Goal: Information Seeking & Learning: Learn about a topic

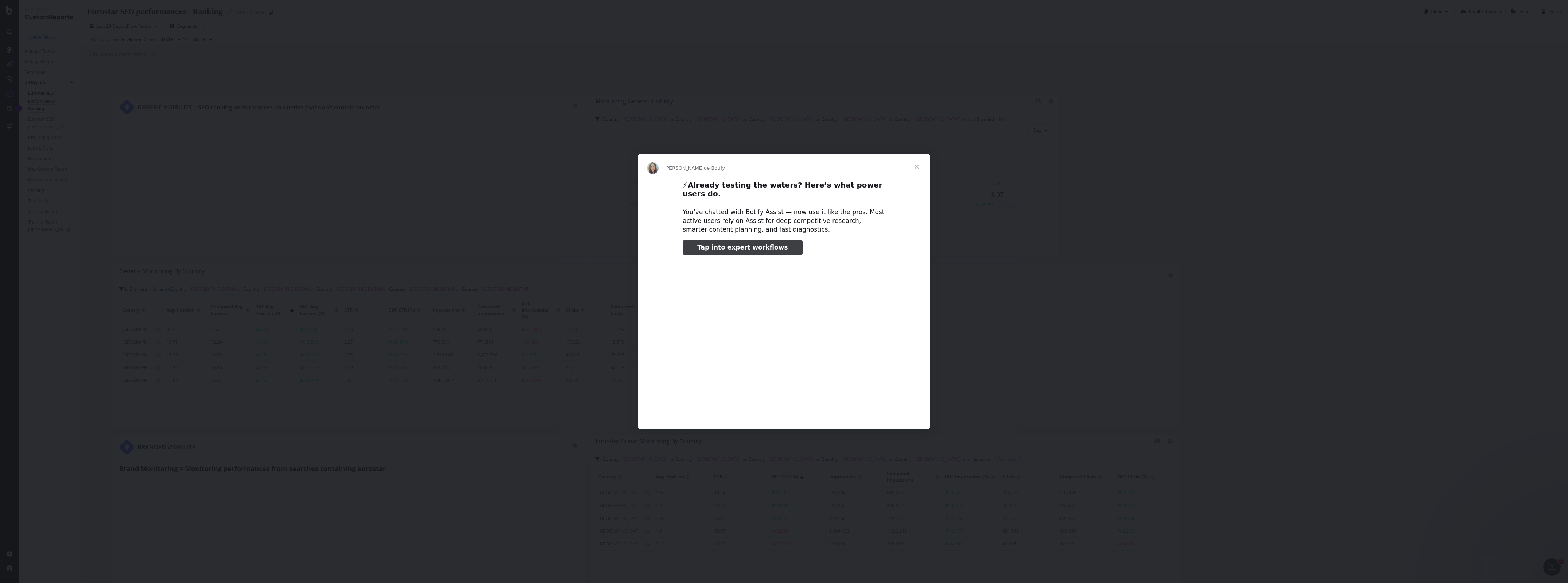
type input "609904"
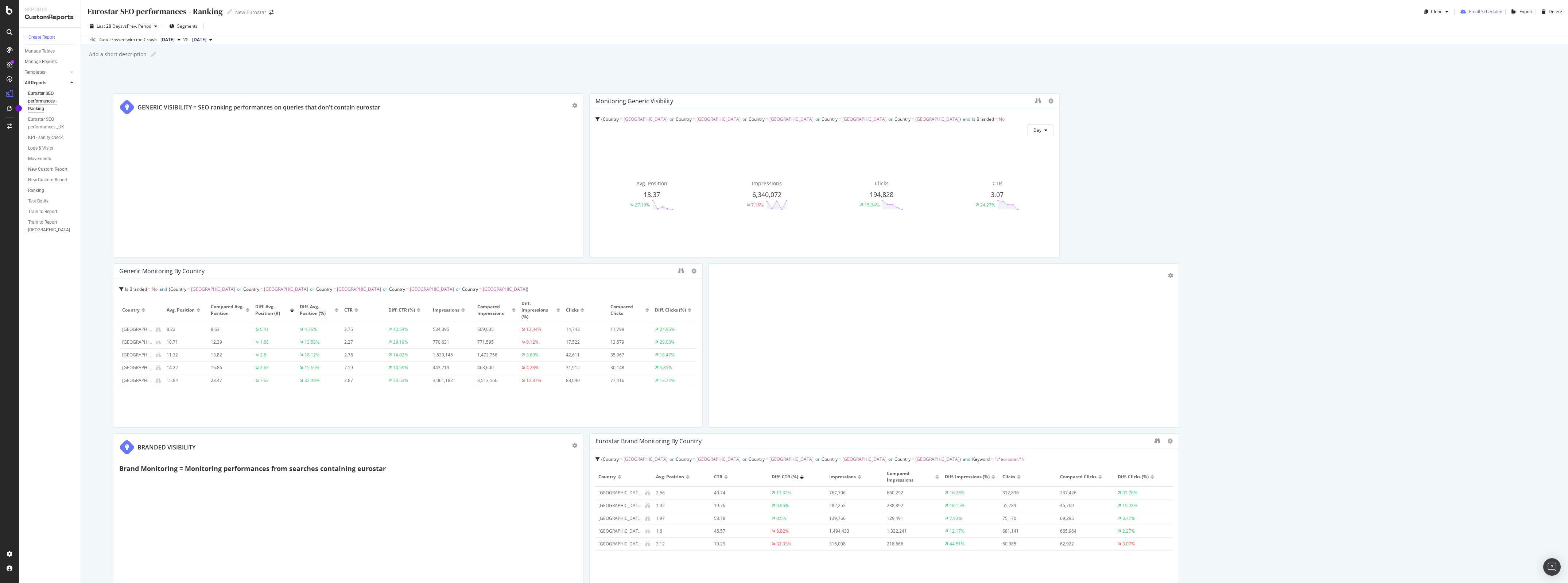
click at [1471, 13] on div "Email Scheduled" at bounding box center [1485, 12] width 33 height 6
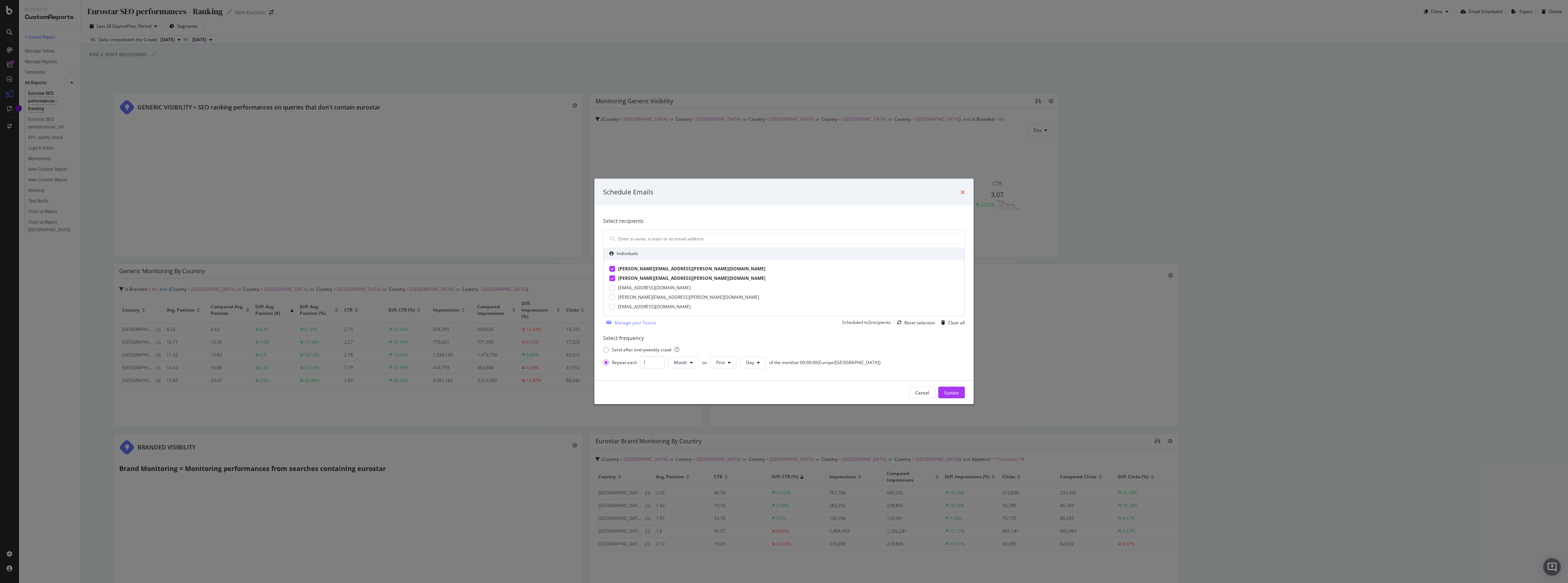
click at [965, 191] on div "Schedule Emails" at bounding box center [783, 193] width 379 height 27
click at [965, 191] on icon "times" at bounding box center [962, 193] width 4 height 6
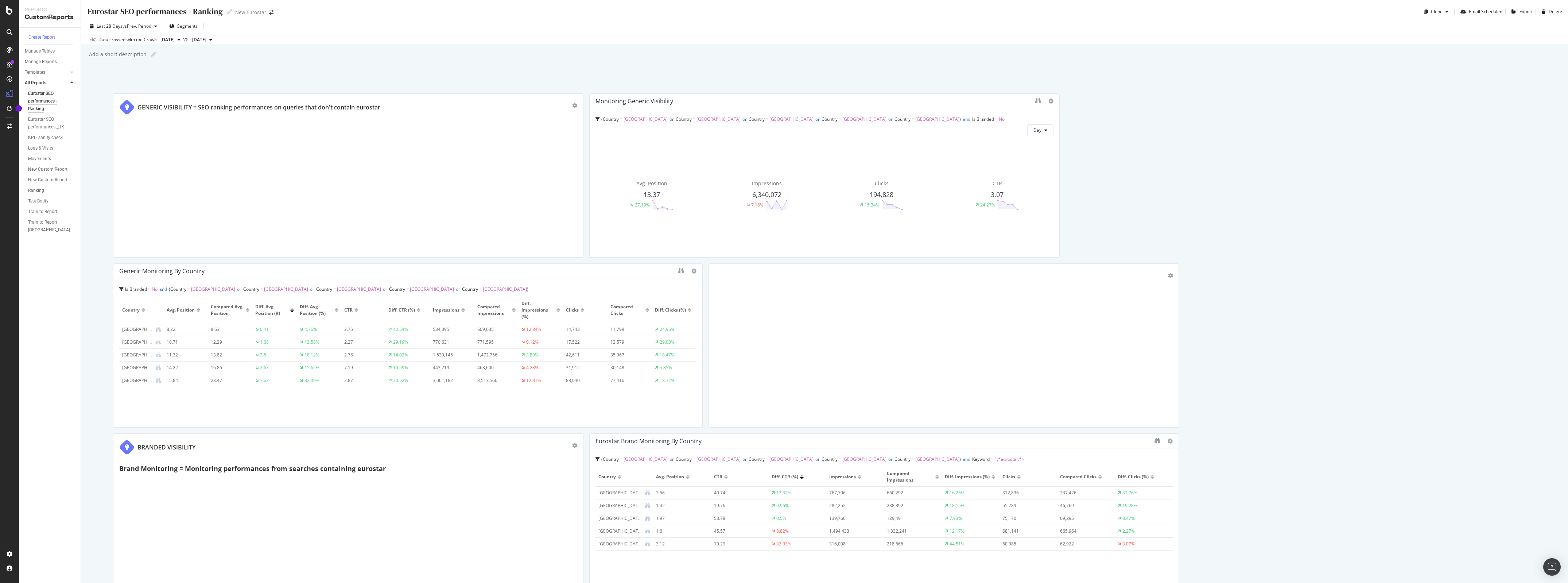
click at [175, 40] on span "[DATE]" at bounding box center [167, 40] width 14 height 7
click at [146, 27] on span "vs Prev. Period" at bounding box center [136, 26] width 29 height 6
click at [106, 107] on input "[DATE]" at bounding box center [112, 107] width 29 height 10
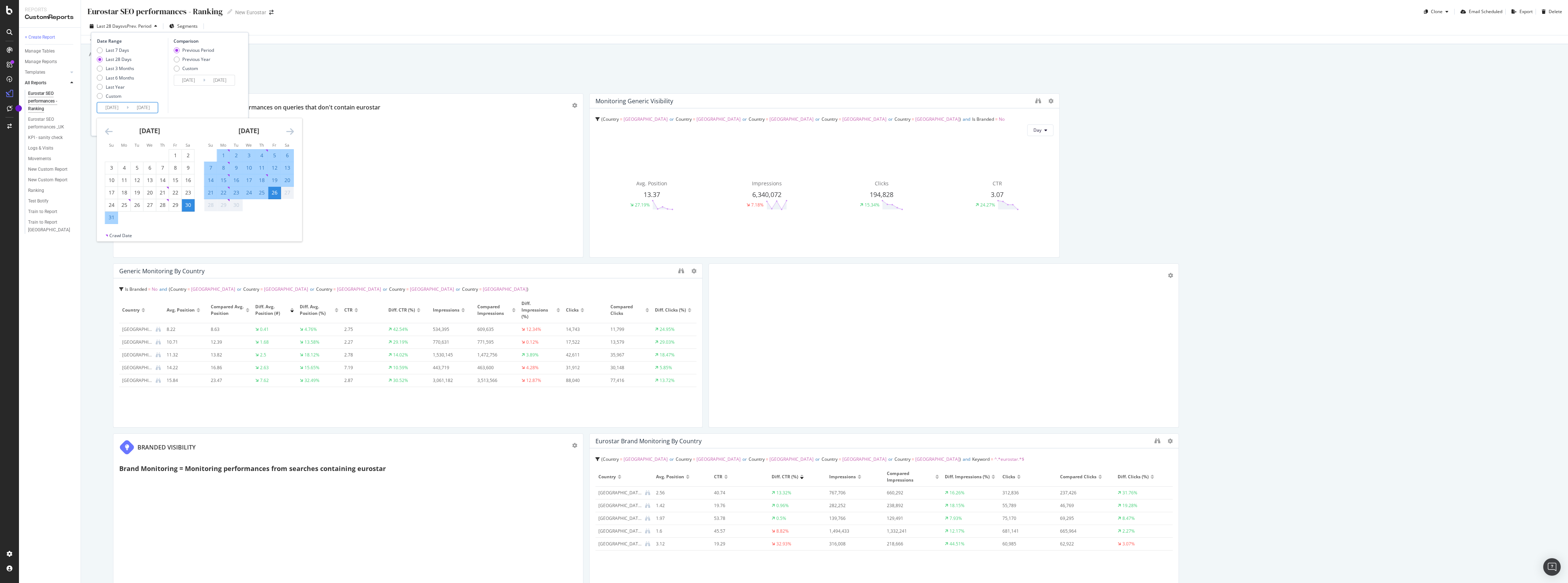
click at [218, 152] on div "1" at bounding box center [223, 155] width 12 height 7
type input "2025/09/01"
type input "2025/08/06"
type input "2025/08/31"
click at [276, 193] on div "26" at bounding box center [275, 193] width 12 height 7
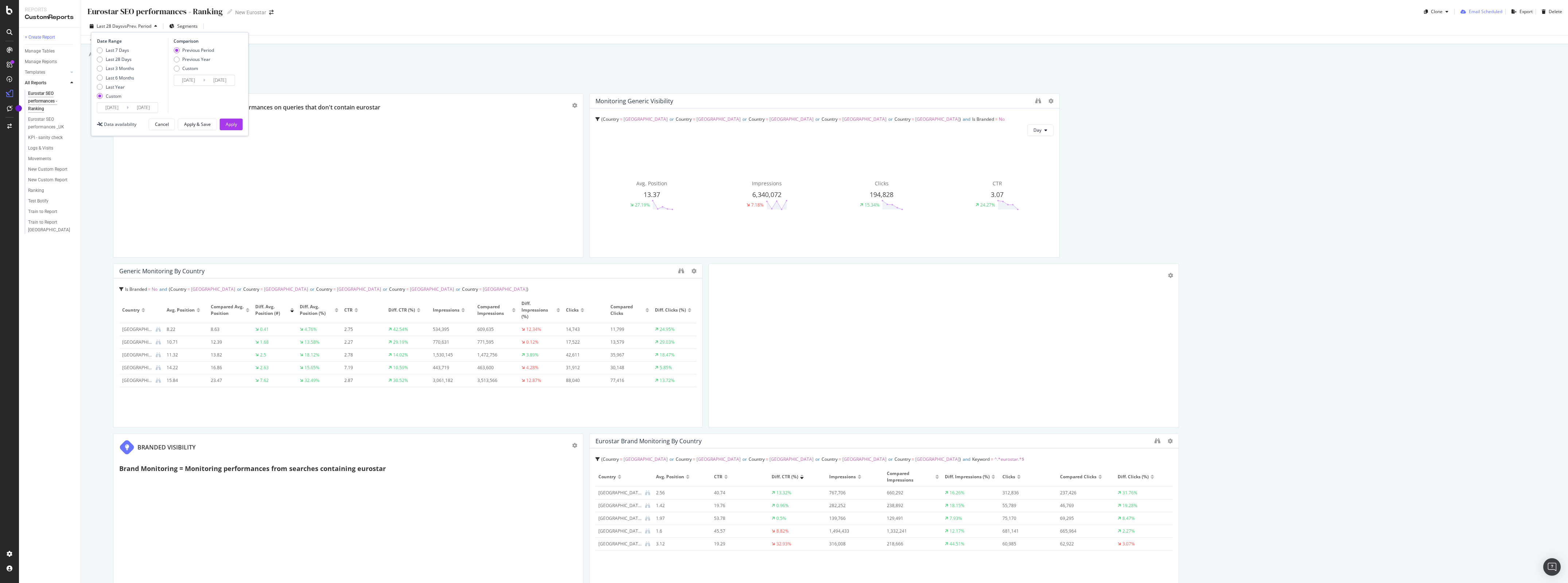
click at [1490, 13] on div "Email Scheduled" at bounding box center [1485, 12] width 33 height 6
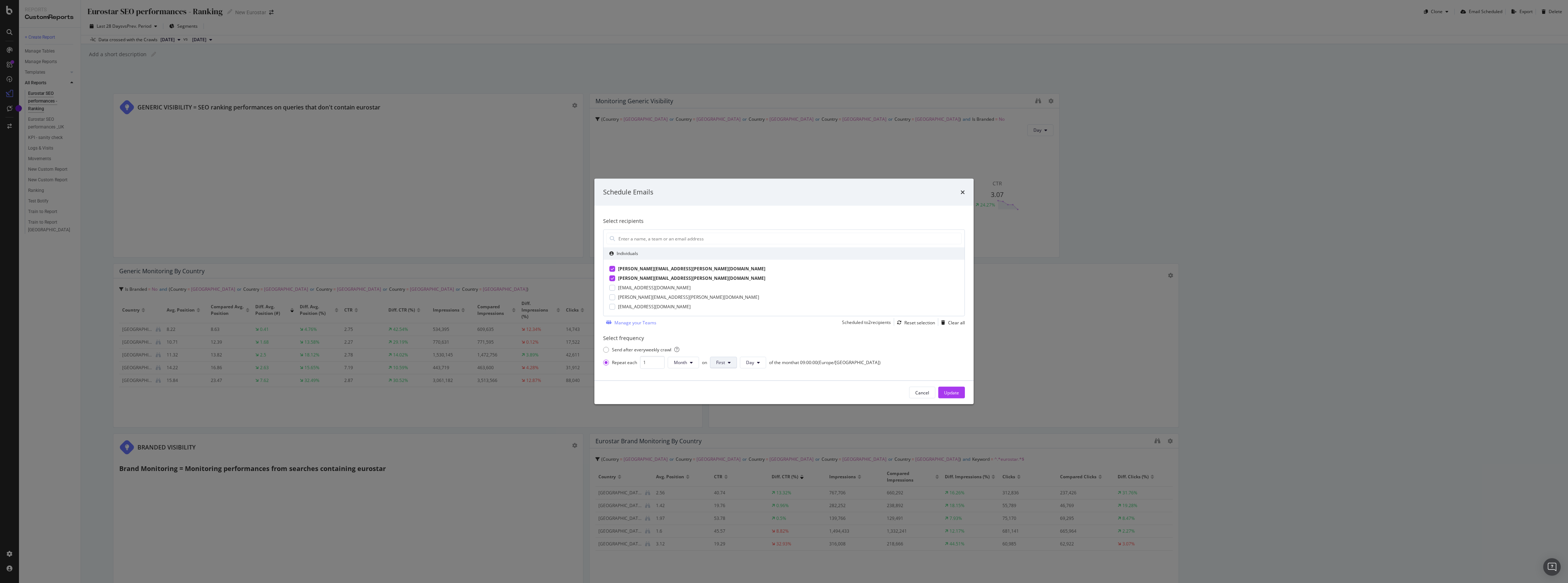
click at [721, 364] on span "First" at bounding box center [721, 362] width 9 height 6
click at [722, 364] on span "First" at bounding box center [721, 362] width 9 height 6
click at [754, 360] on span "Day" at bounding box center [750, 362] width 8 height 6
click at [727, 360] on button "First" at bounding box center [723, 362] width 27 height 12
click at [749, 361] on span "Day" at bounding box center [750, 362] width 8 height 6
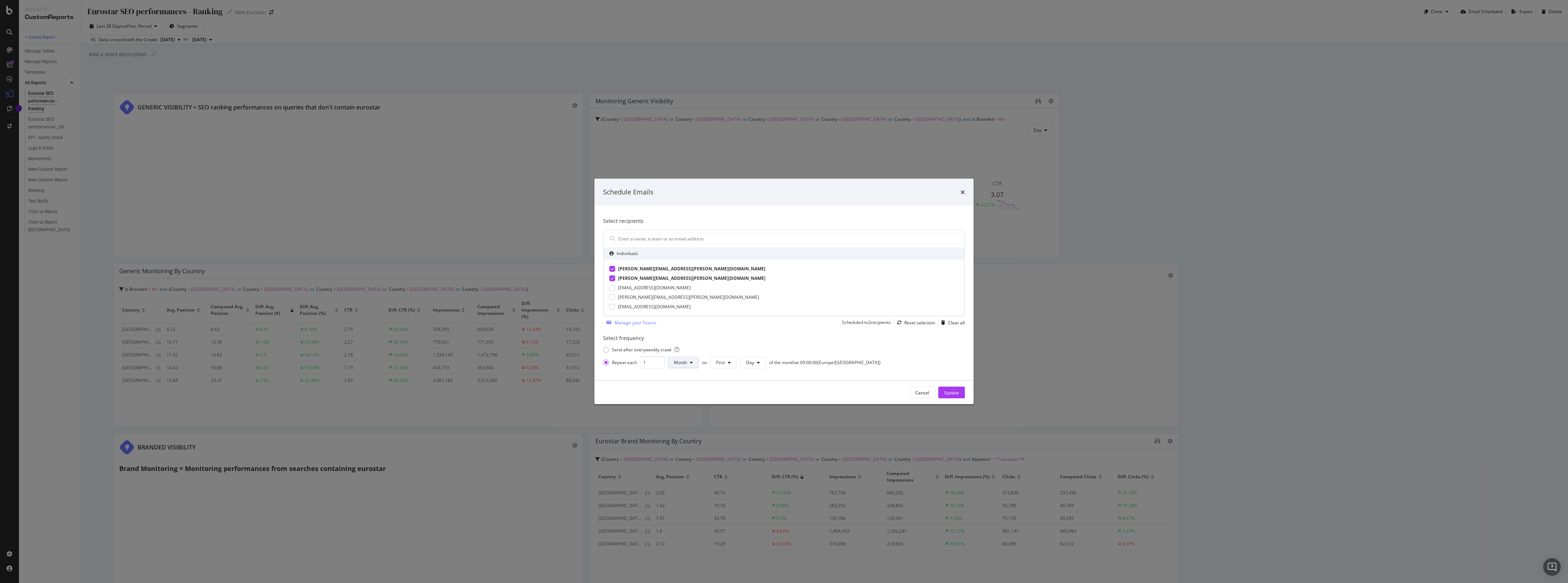
click at [684, 365] on span "Month" at bounding box center [681, 362] width 13 height 6
click at [748, 364] on span "Day" at bounding box center [750, 362] width 8 height 6
click at [761, 408] on span "Wednesday" at bounding box center [753, 404] width 14 height 7
click at [943, 390] on button "Update" at bounding box center [951, 392] width 27 height 12
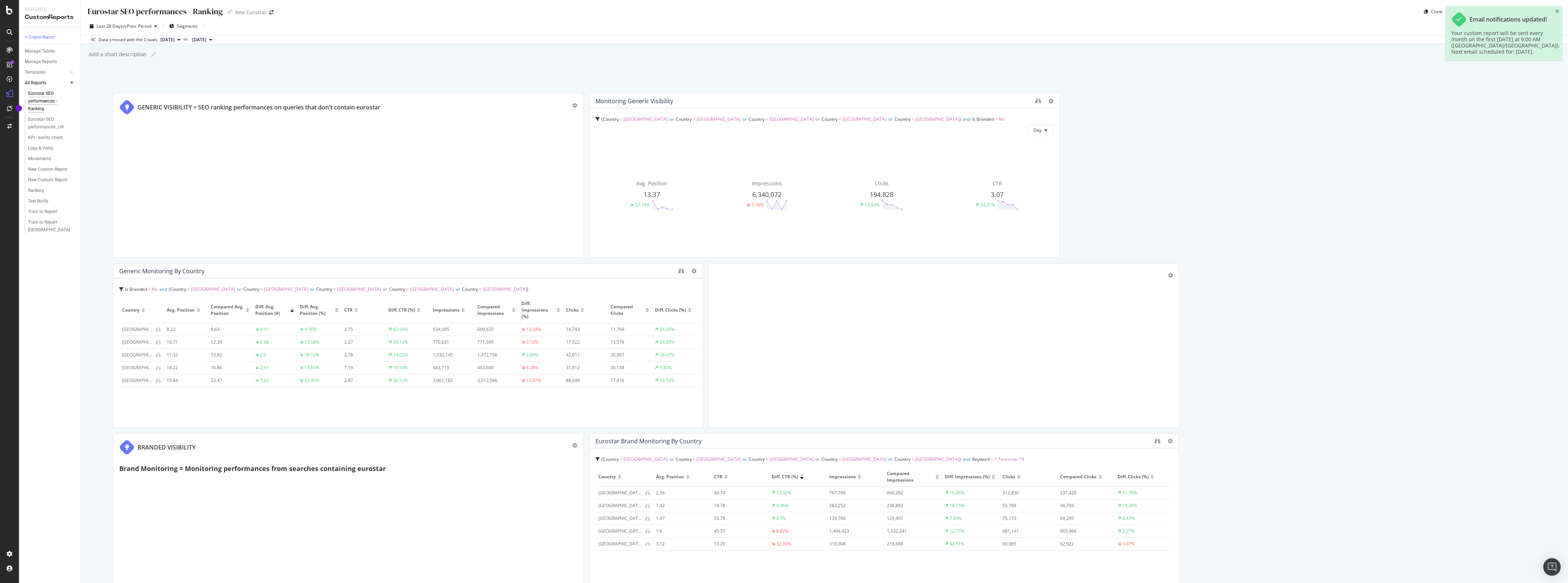
click at [1415, 102] on div "GENERIC VISIBILITY = SEO ranking performances on queries that don't contain eur…" at bounding box center [825, 439] width 1423 height 692
click at [1401, 31] on div "Last 28 Days vs Prev. Period Segments" at bounding box center [824, 28] width 1487 height 15
click at [1556, 11] on icon "close toast" at bounding box center [1557, 11] width 4 height 5
click at [1489, 13] on div "Email Scheduled" at bounding box center [1485, 12] width 33 height 6
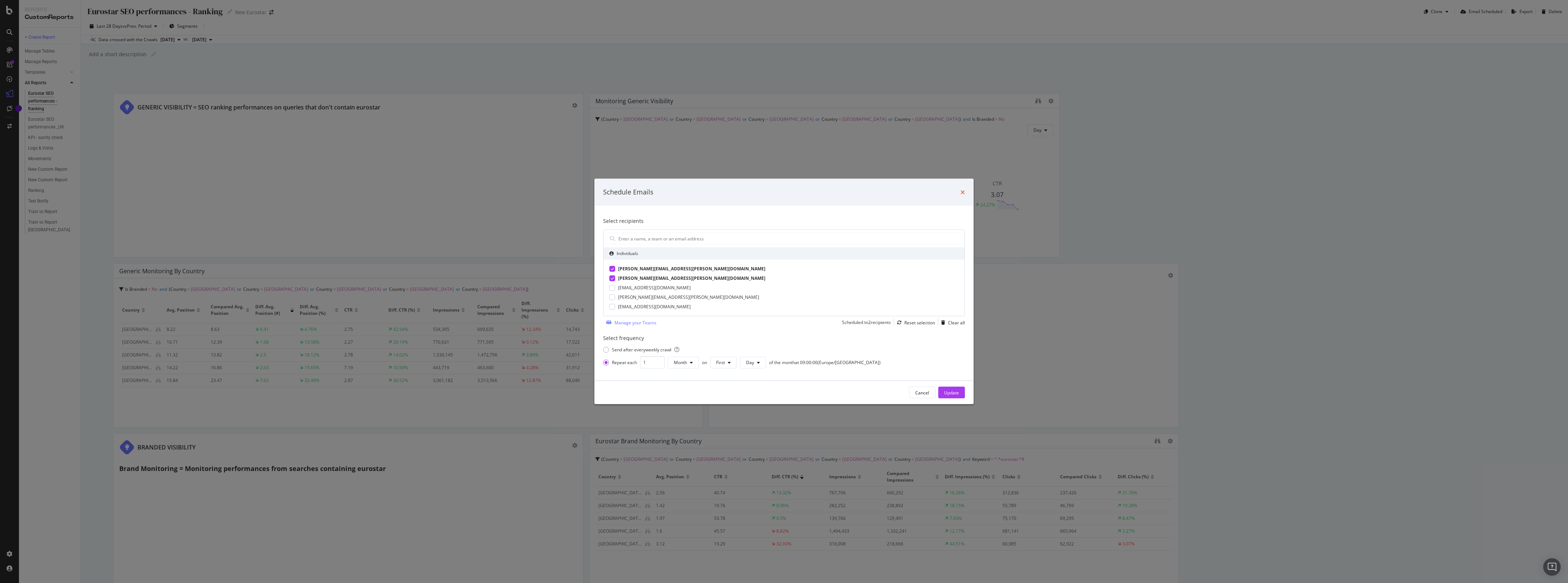
click at [965, 193] on icon "times" at bounding box center [962, 193] width 4 height 6
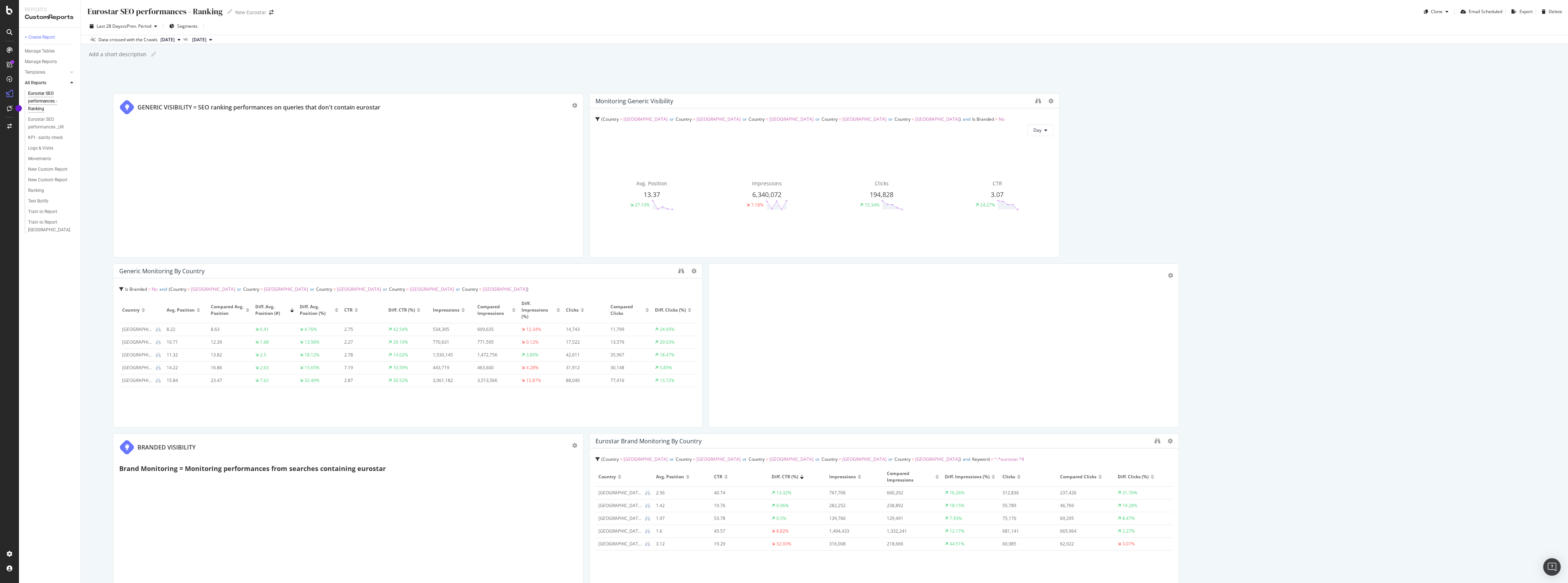
click at [651, 101] on div "Monitoring Generic Visibility" at bounding box center [634, 101] width 78 height 7
click at [1035, 101] on icon "binoculars" at bounding box center [1038, 101] width 6 height 6
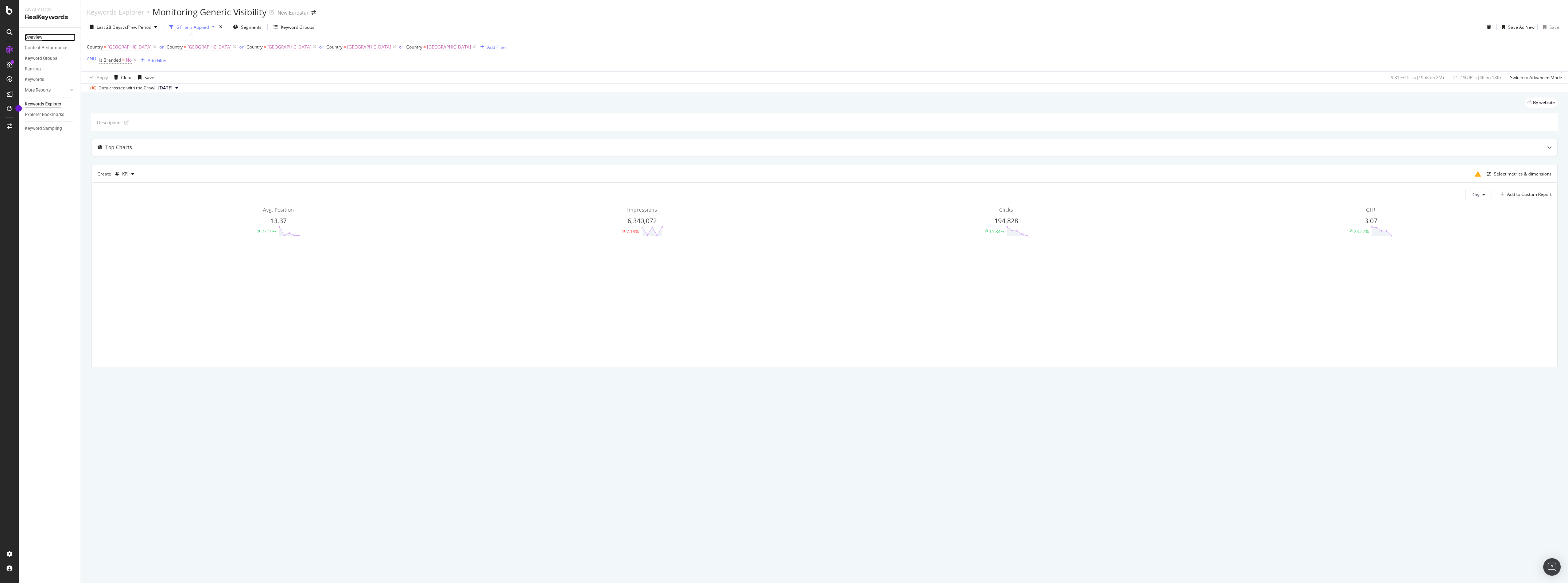
click at [33, 36] on div "Overview" at bounding box center [33, 37] width 18 height 8
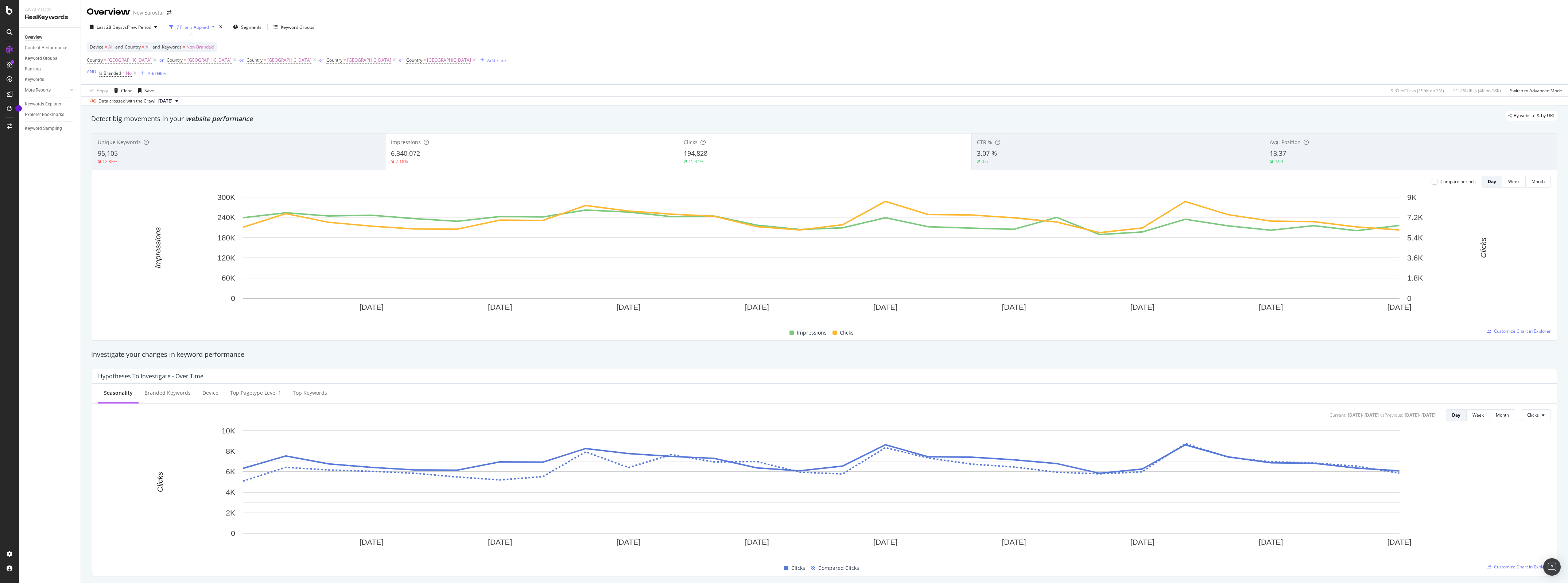
click at [245, 84] on div "Apply Clear Save 9.31 % Clicks ( 195K on 2M ) 21.2 % URLs ( 4K on 18K ) Switch …" at bounding box center [824, 90] width 1487 height 12
click at [1508, 183] on div "Week" at bounding box center [1514, 182] width 12 height 6
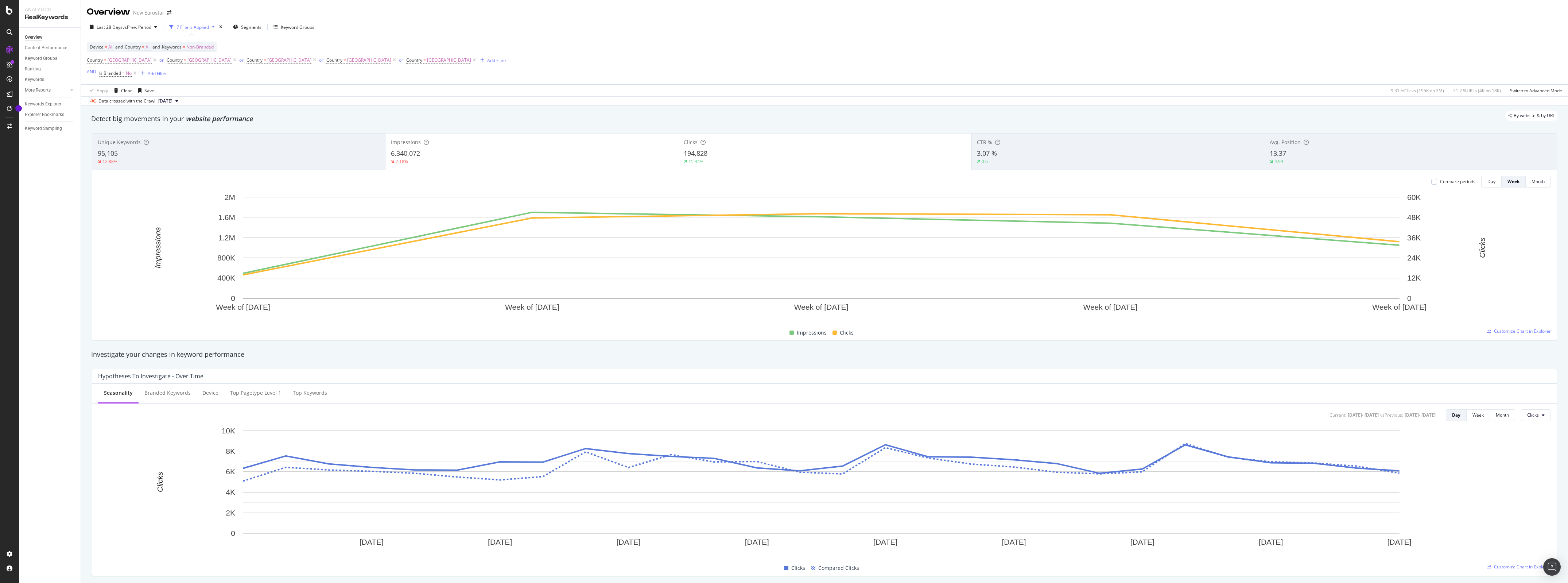
click at [495, 140] on div "Impressions" at bounding box center [531, 143] width 282 height 7
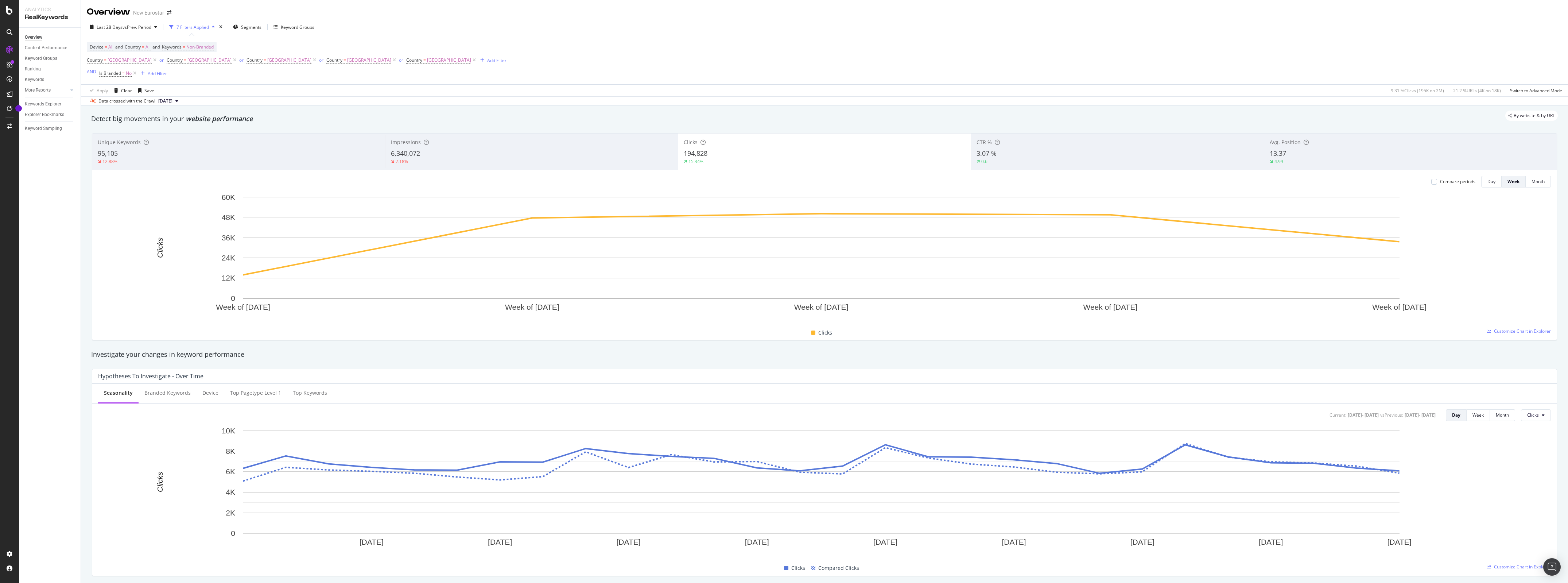
click at [759, 150] on div "194,828" at bounding box center [824, 154] width 282 height 10
click at [1340, 147] on div "Avg. Position 13.37 4.99" at bounding box center [1410, 152] width 293 height 33
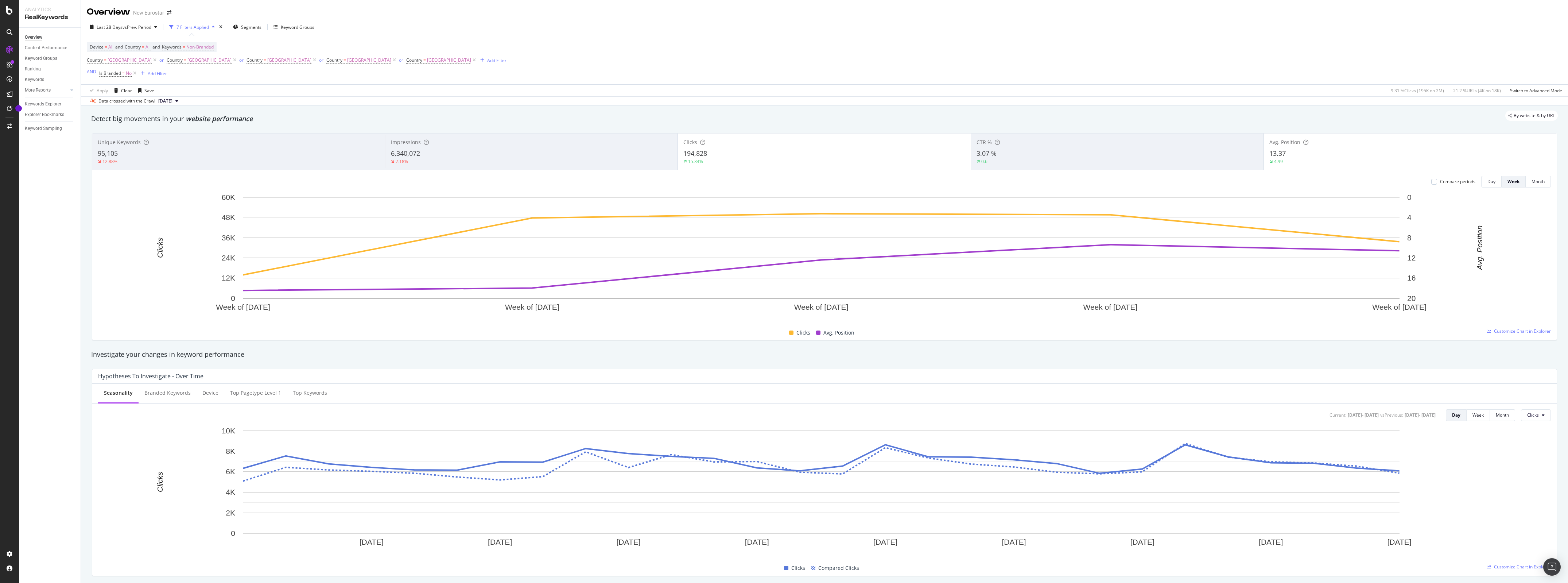
click at [774, 159] on div "15.34%" at bounding box center [824, 161] width 282 height 7
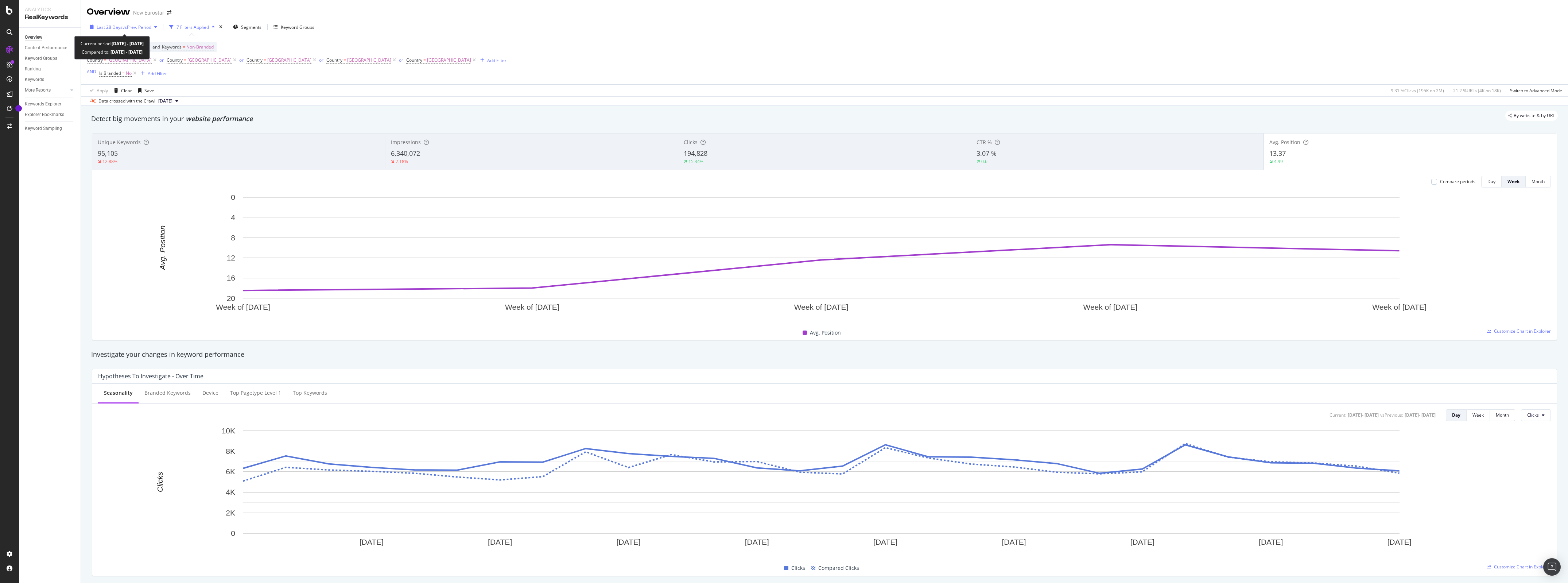
click at [141, 26] on span "vs Prev. Period" at bounding box center [136, 27] width 29 height 6
click at [121, 107] on input "[DATE]" at bounding box center [112, 108] width 29 height 10
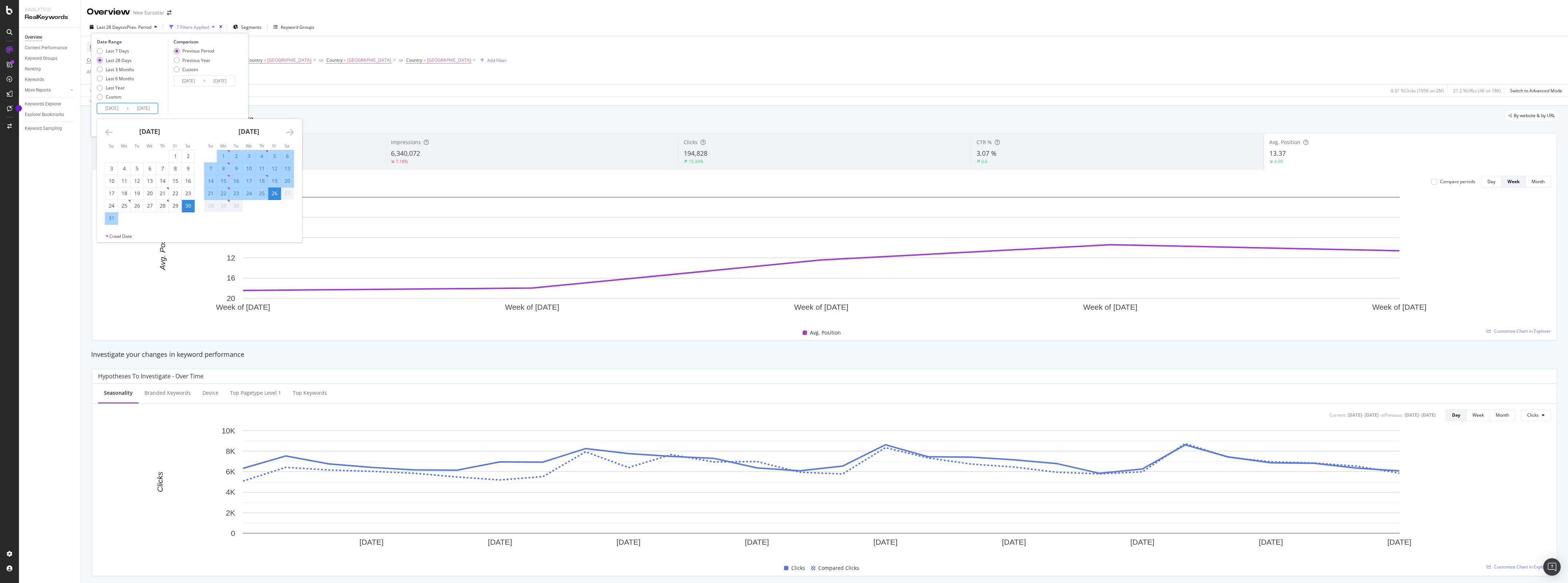
click at [104, 132] on div "[DATE] 1 2 3 4 5 6 7 8 9 10 11 12 13 14 15 16 17 18 19 20 21 22 23 24 25 26 27 …" at bounding box center [150, 172] width 99 height 106
click at [110, 130] on icon "Move backward to switch to the previous month." at bounding box center [109, 132] width 8 height 9
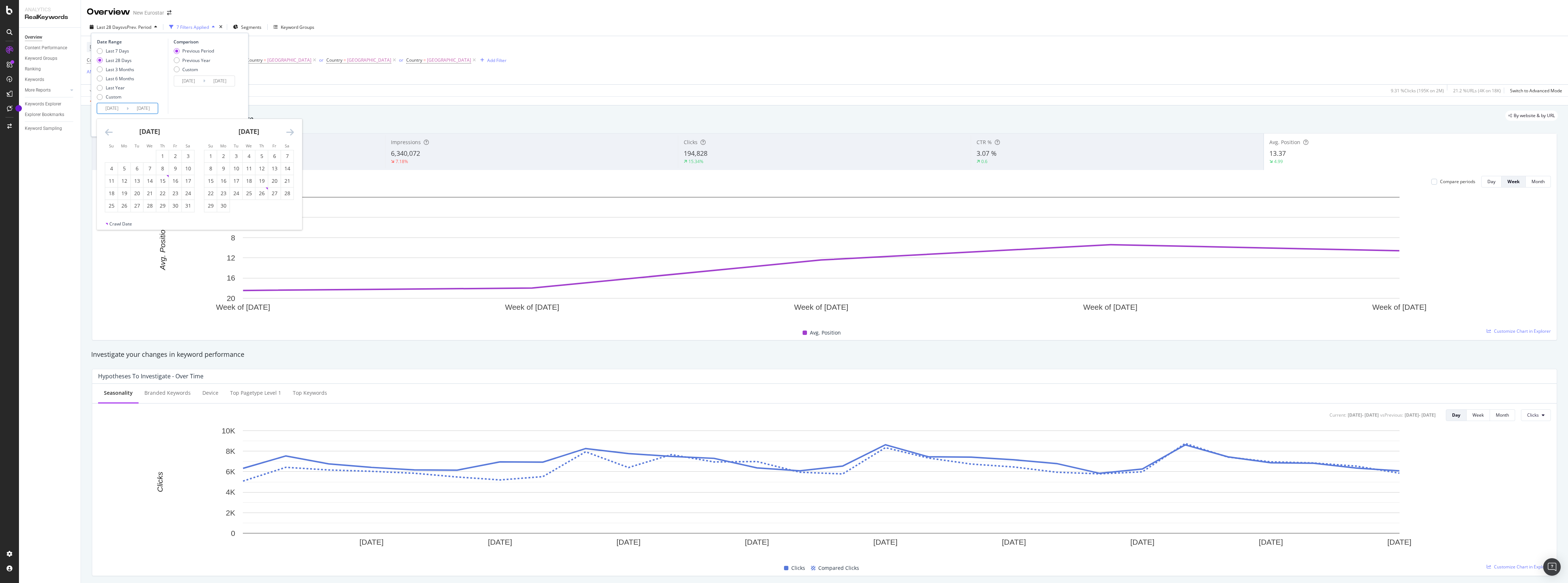
click at [110, 130] on icon "Move backward to switch to the previous month." at bounding box center [109, 132] width 8 height 9
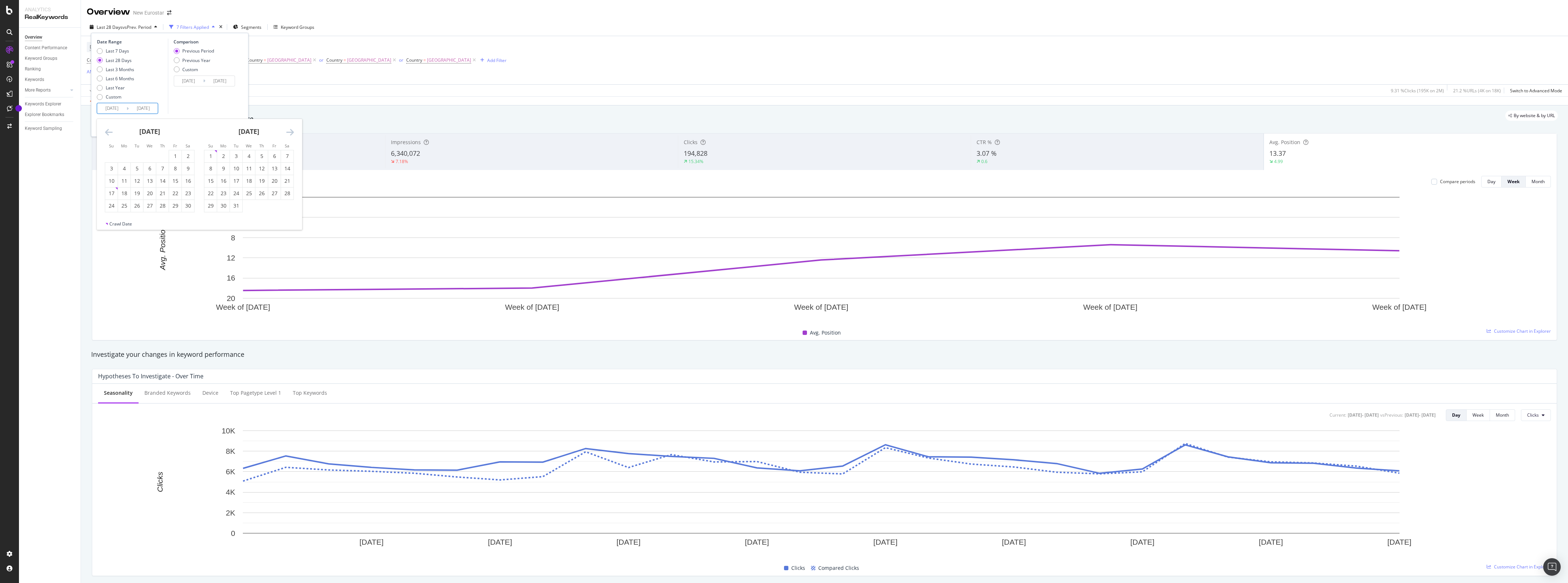
click at [289, 132] on icon "Move forward to switch to the next month." at bounding box center [290, 132] width 8 height 9
click at [250, 155] on div "1" at bounding box center [249, 156] width 12 height 7
type input "[DATE]"
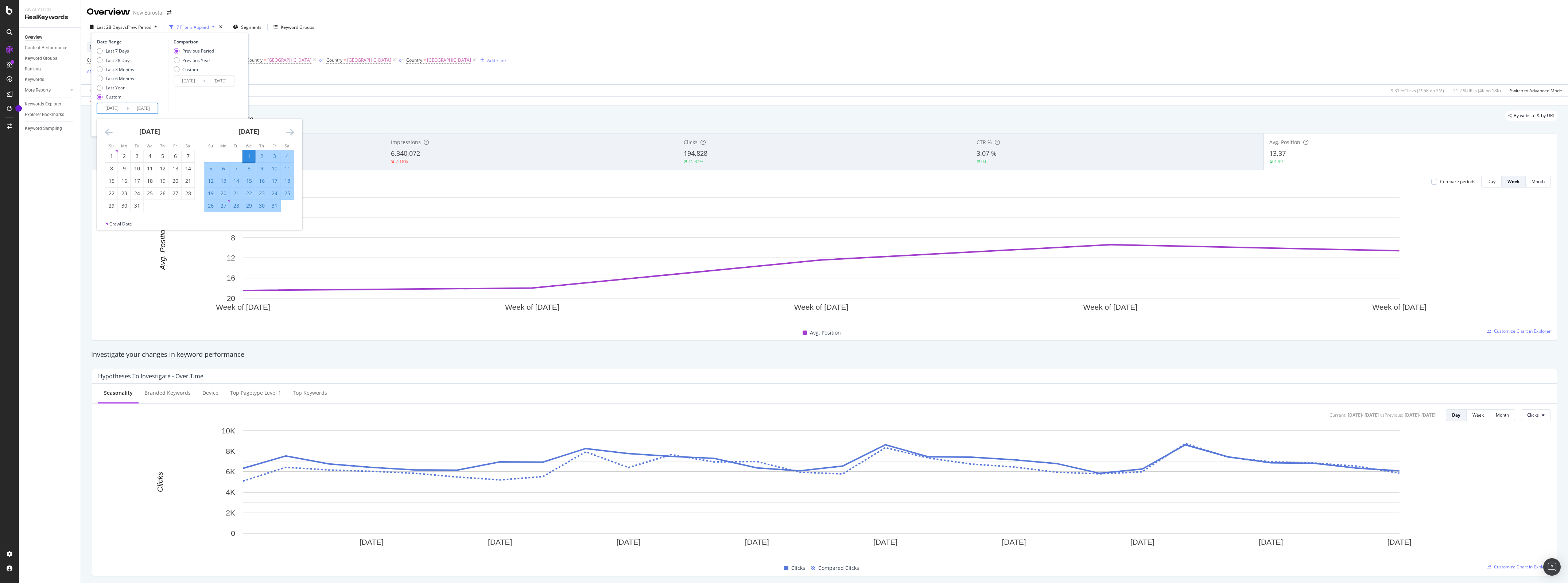
click at [214, 95] on div "Comparison Previous Period Previous Year Custom [DATE] Navigate forward to inte…" at bounding box center [203, 76] width 69 height 75
click at [233, 124] on div "Apply" at bounding box center [231, 125] width 12 height 6
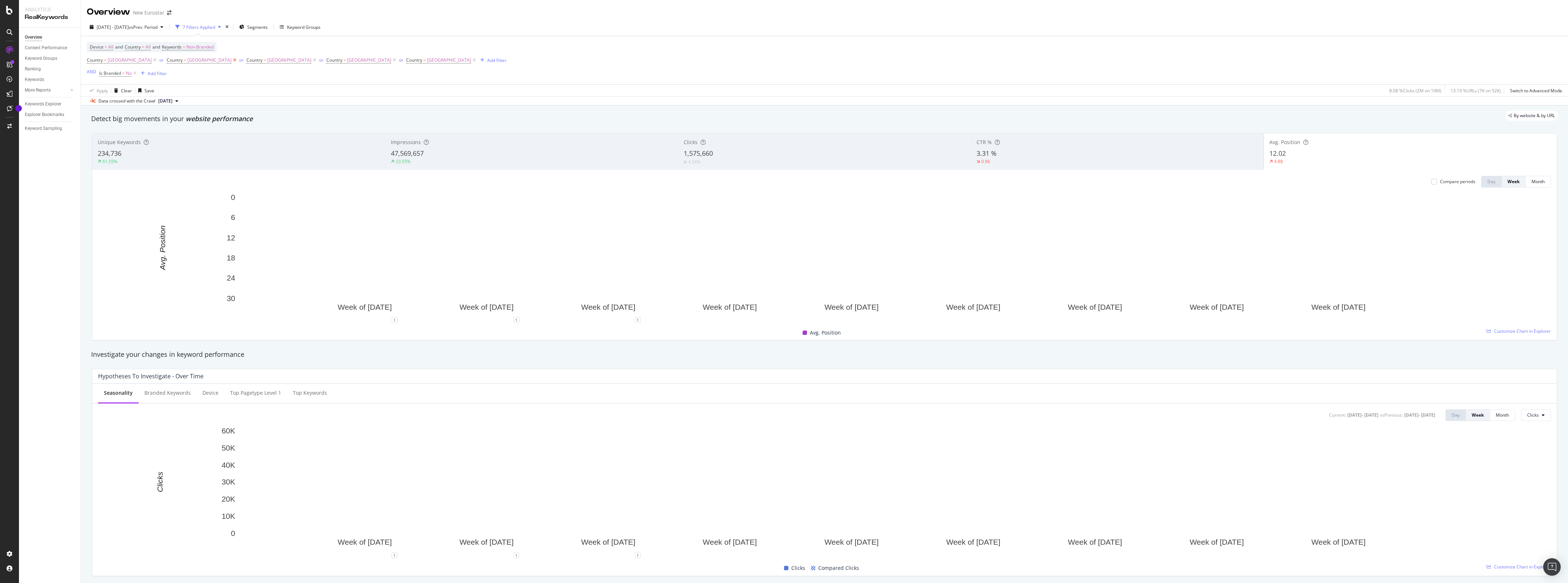
click at [231, 59] on icon at bounding box center [234, 60] width 6 height 7
click at [231, 58] on icon at bounding box center [234, 60] width 6 height 7
click at [231, 60] on icon at bounding box center [234, 60] width 6 height 7
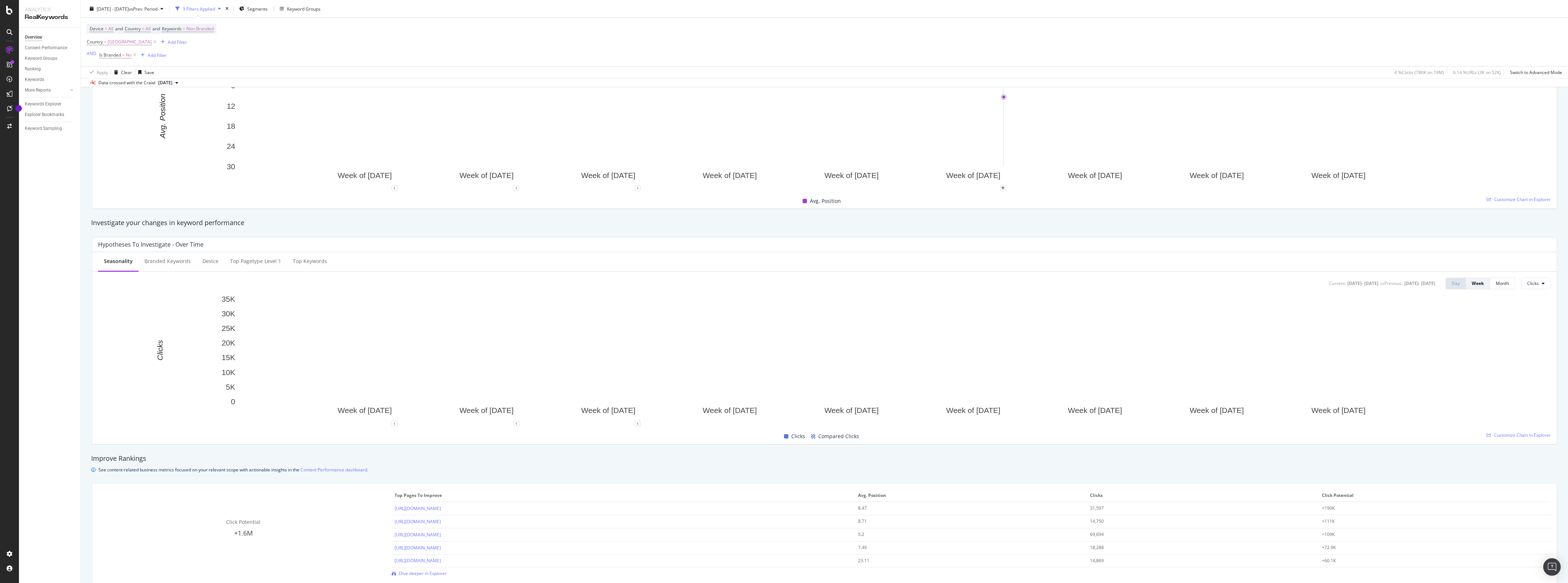
scroll to position [137, 0]
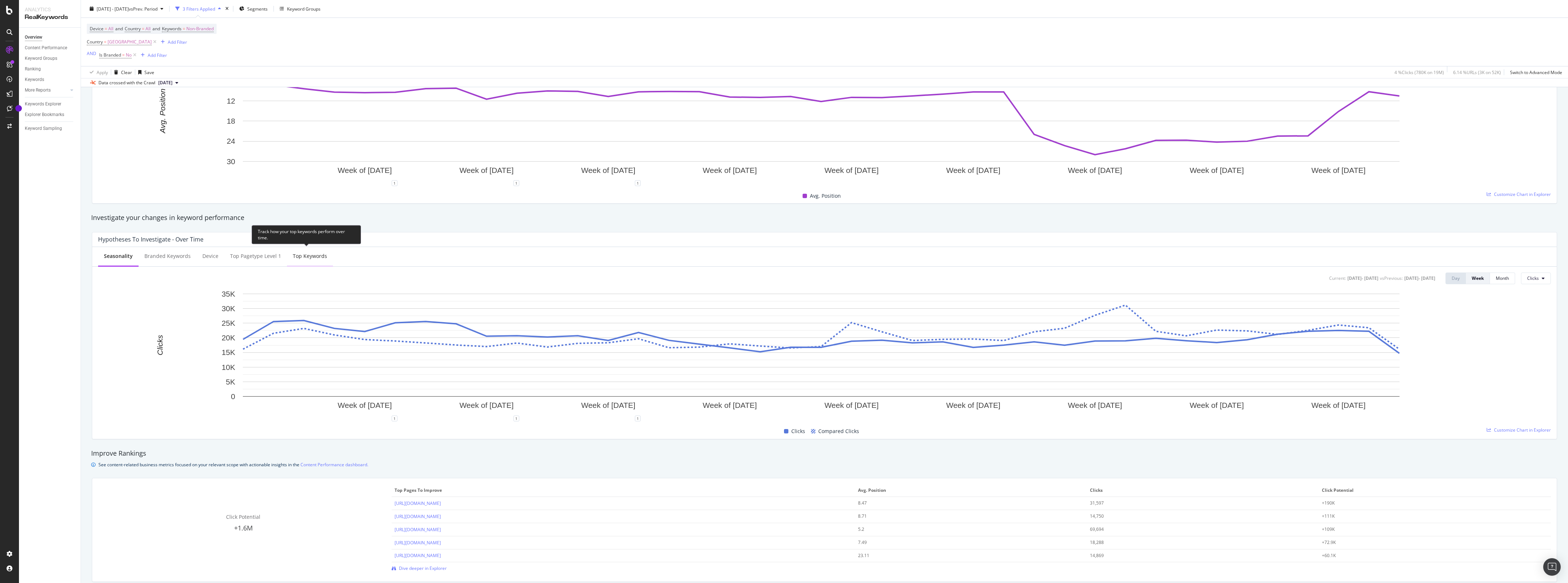
click at [310, 255] on div "Top Keywords" at bounding box center [310, 256] width 34 height 7
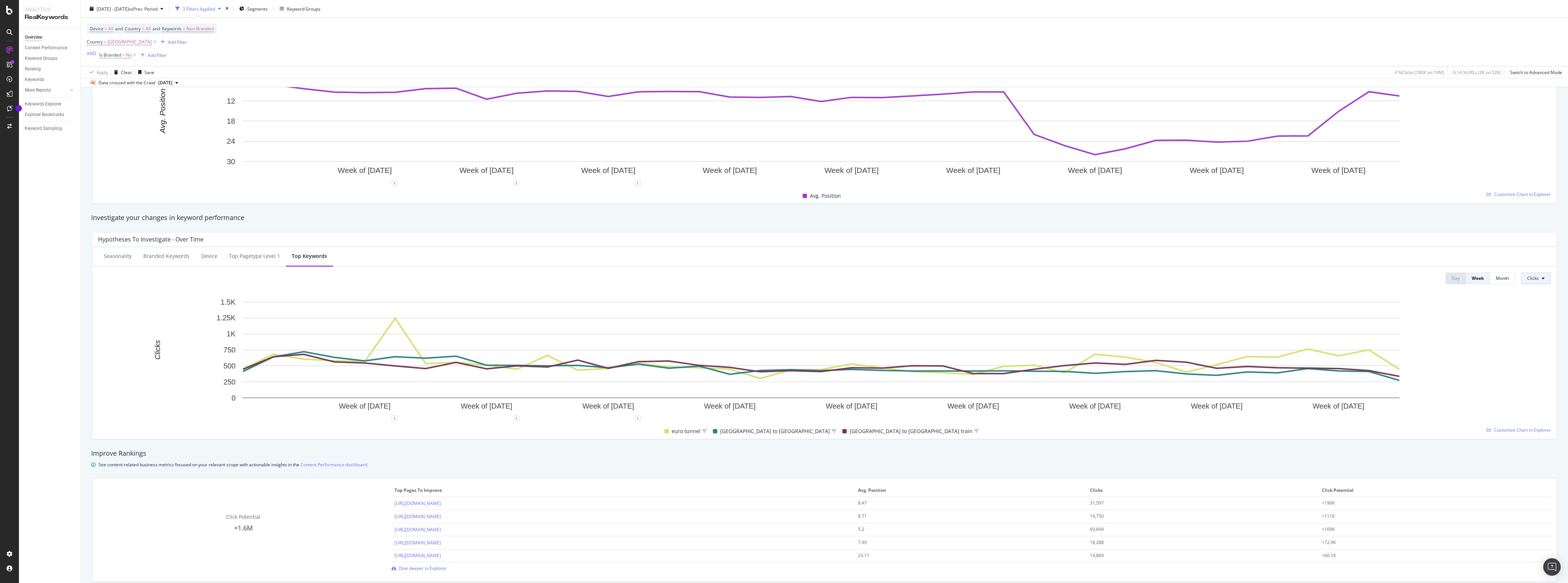
click at [1521, 276] on button "Clicks" at bounding box center [1536, 278] width 30 height 12
click at [1537, 319] on span "Average Position" at bounding box center [1538, 320] width 34 height 7
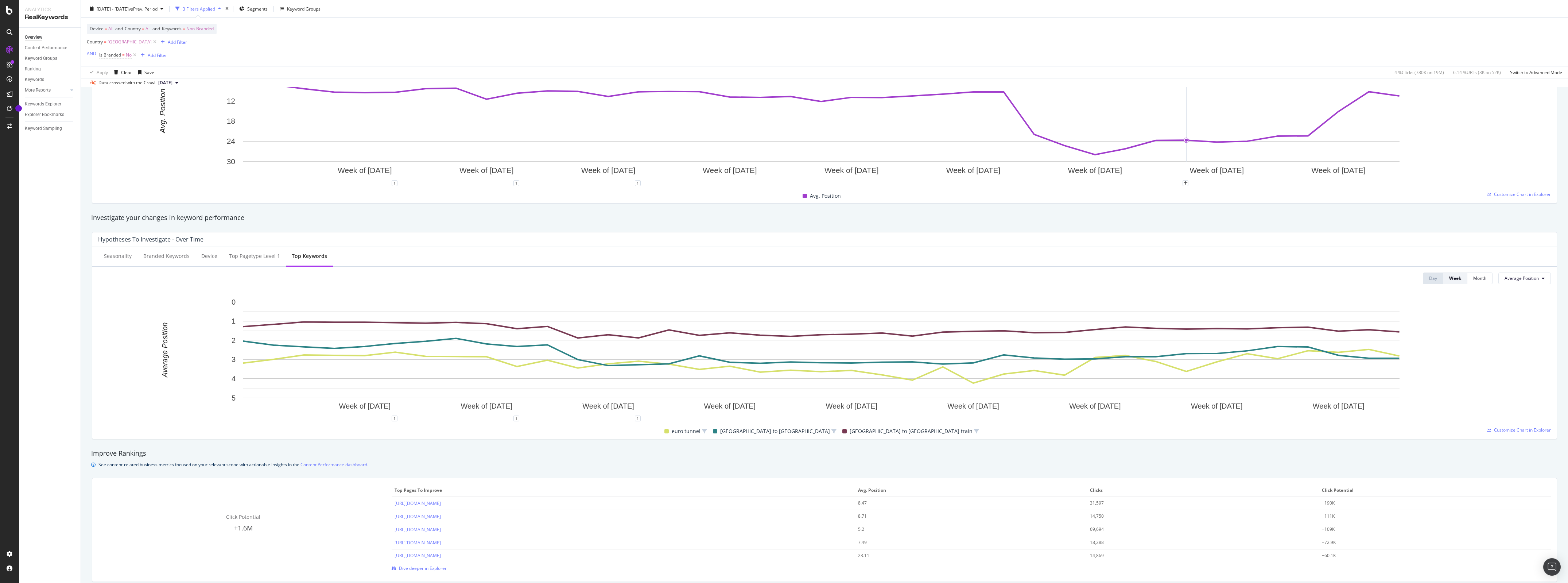
drag, startPoint x: 1177, startPoint y: 84, endPoint x: 1178, endPoint y: 108, distance: 24.0
click at [1178, 83] on div "Data crossed with the Crawl [DATE]" at bounding box center [824, 82] width 1487 height 9
click at [828, 60] on div "Device = All and Country = All and Keywords = Non-Branded Country = [GEOGRAPHIC…" at bounding box center [825, 41] width 1475 height 48
